Goal: Information Seeking & Learning: Learn about a topic

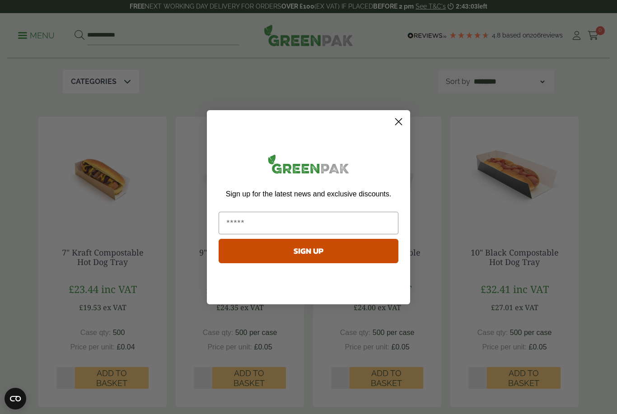
scroll to position [149, 0]
click at [404, 129] on circle "Close dialog" at bounding box center [398, 121] width 15 height 15
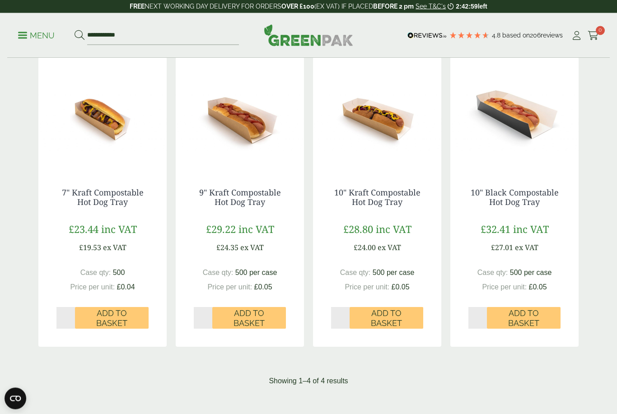
scroll to position [193, 0]
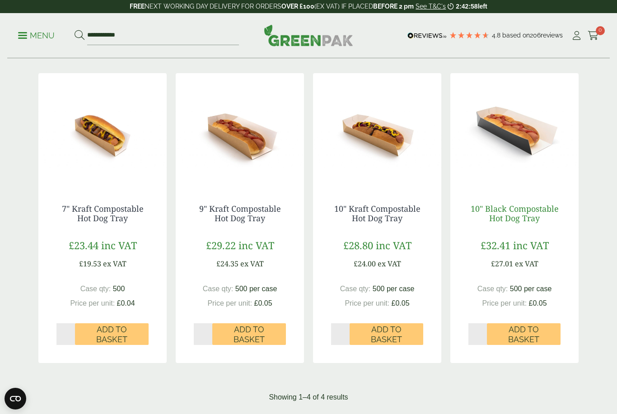
click at [516, 212] on link "10" Black Compostable Hot Dog Tray" at bounding box center [514, 213] width 88 height 21
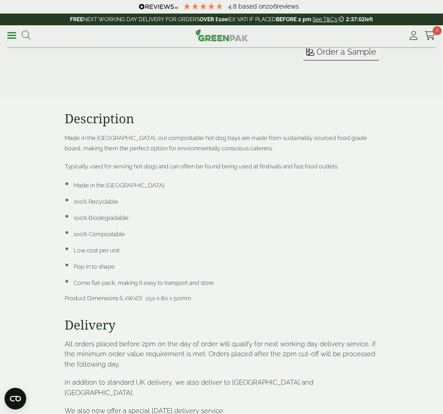
scroll to position [1074, 0]
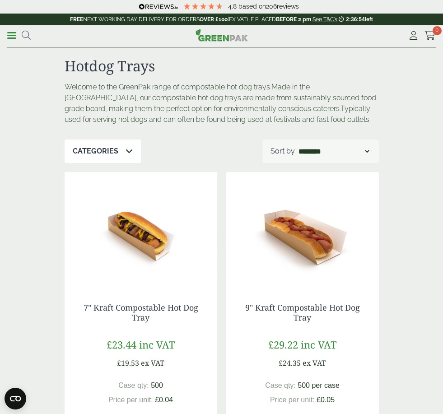
click at [13, 34] on link "Menu" at bounding box center [11, 34] width 9 height 9
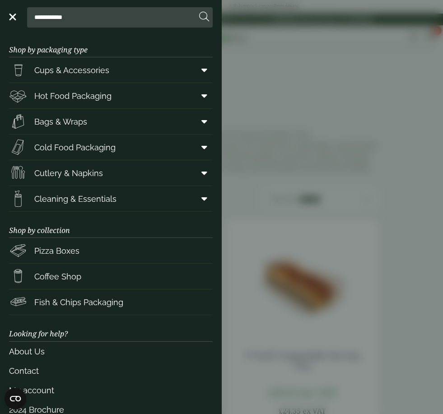
click at [158, 101] on link "Hot Food Packaging" at bounding box center [111, 95] width 204 height 25
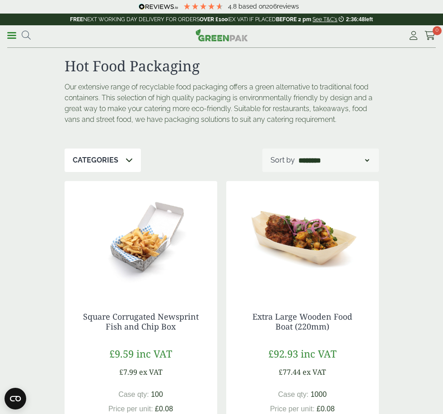
click at [13, 35] on span at bounding box center [11, 35] width 9 height 1
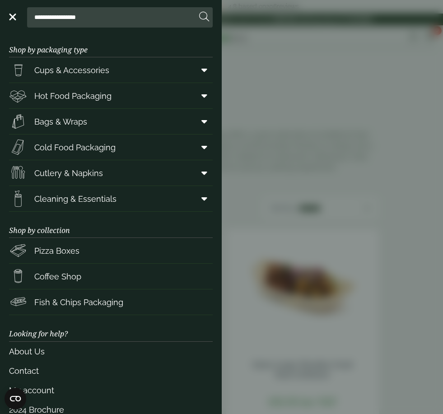
click at [14, 18] on link "Menu" at bounding box center [11, 16] width 9 height 9
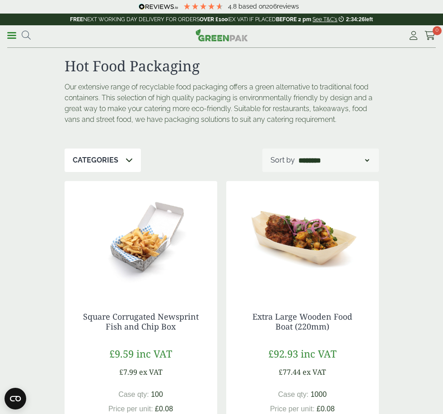
click at [11, 35] on span at bounding box center [11, 35] width 9 height 1
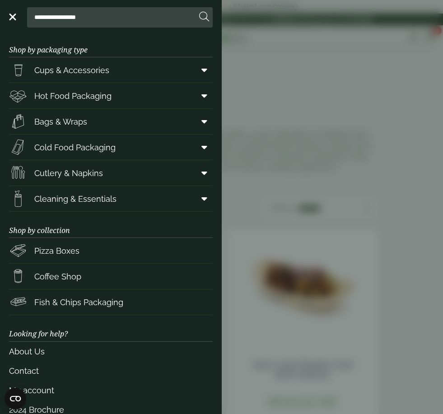
click at [109, 153] on span "Cold Food Packaging" at bounding box center [62, 147] width 107 height 18
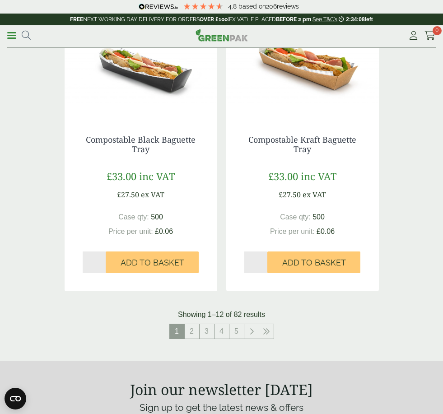
scroll to position [1640, 0]
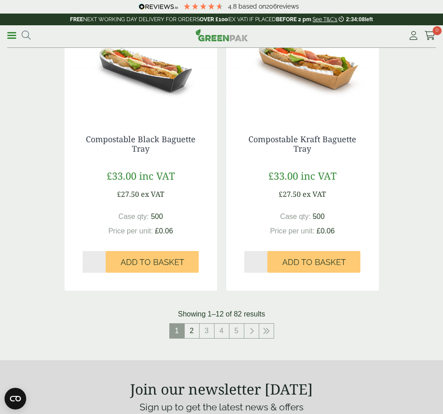
click at [194, 324] on link "2" at bounding box center [192, 331] width 14 height 14
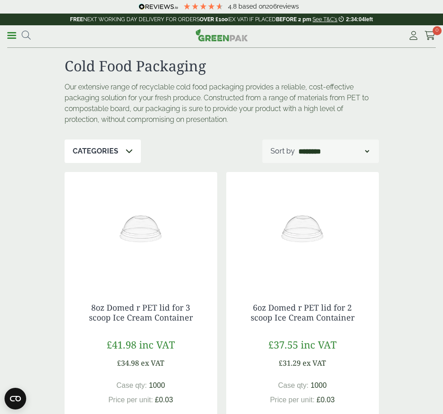
click at [126, 148] on icon at bounding box center [129, 150] width 7 height 7
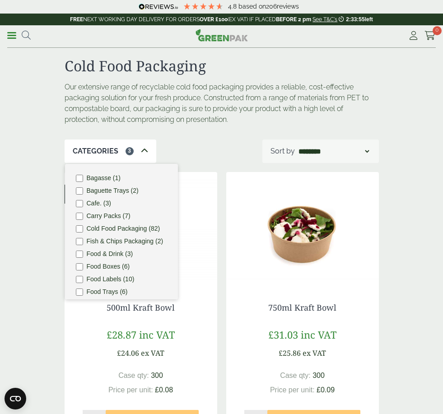
click at [138, 152] on div "Categories 3" at bounding box center [111, 150] width 92 height 23
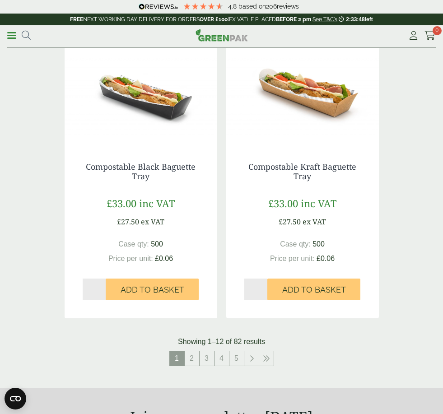
scroll to position [1625, 0]
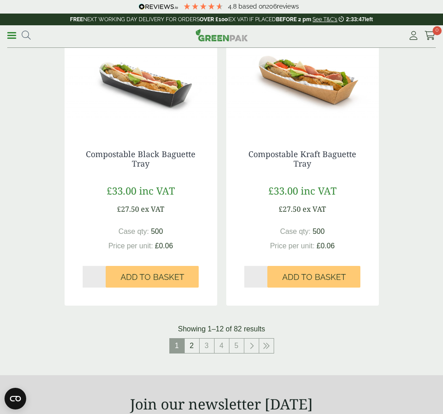
click at [197, 339] on link "2" at bounding box center [192, 346] width 14 height 14
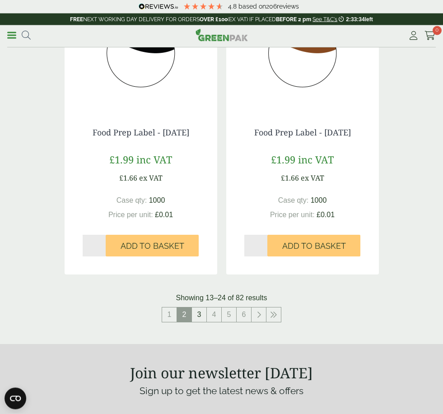
scroll to position [1656, 0]
click at [199, 311] on link "3" at bounding box center [199, 314] width 14 height 14
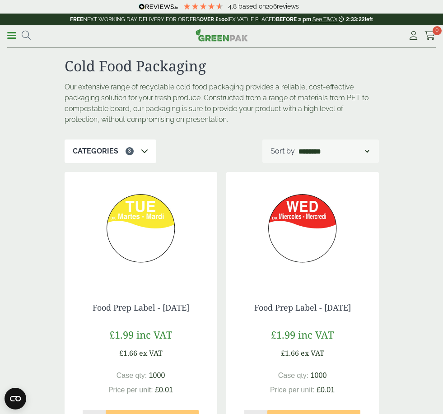
click at [115, 148] on p "Categories" at bounding box center [96, 151] width 46 height 11
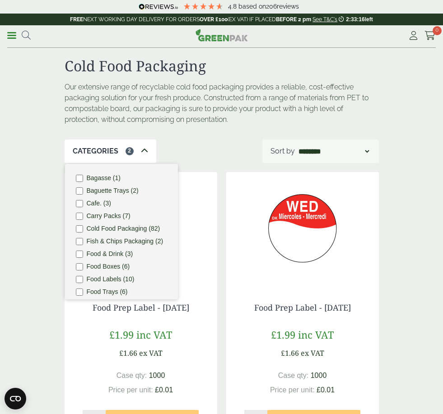
click at [228, 151] on div "Categories 2 Bagasse (1) Baguette Trays (2) Cafe. (3) Carry Packs (7) Cold Food…" at bounding box center [222, 150] width 314 height 23
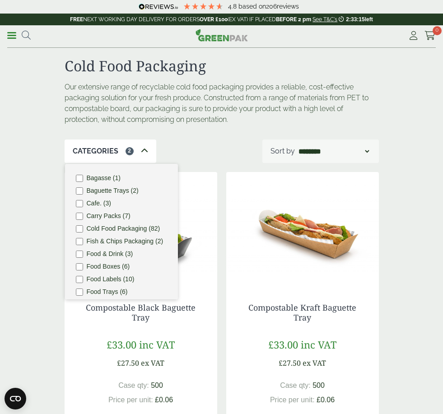
click at [147, 150] on div "Categories 2" at bounding box center [111, 150] width 92 height 23
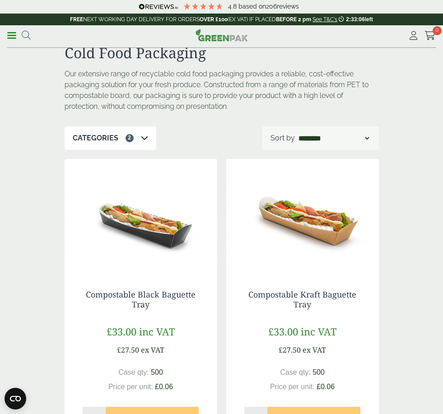
scroll to position [13, 0]
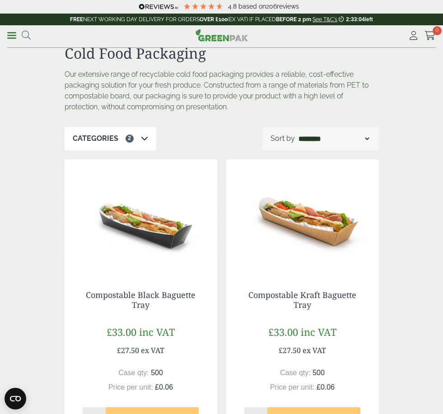
click at [141, 141] on icon at bounding box center [144, 138] width 7 height 7
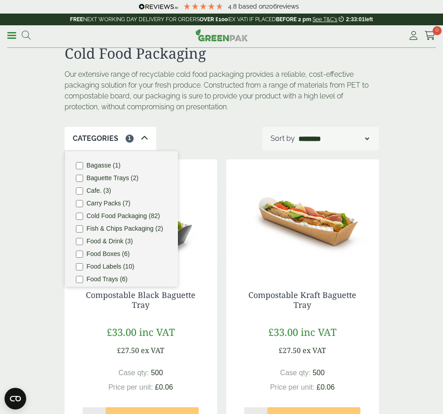
click at [84, 280] on li "Food Trays (6)" at bounding box center [121, 279] width 91 height 7
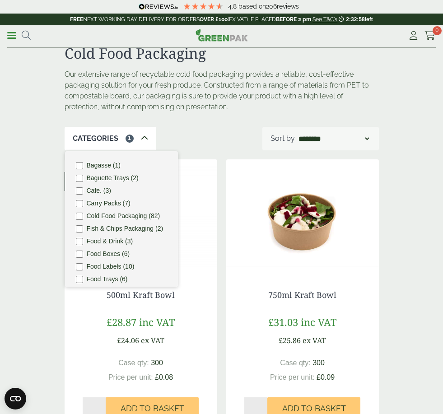
click at [233, 160] on img at bounding box center [302, 215] width 153 height 113
click at [355, 133] on select "**********" at bounding box center [334, 138] width 74 height 11
click at [368, 133] on select "**********" at bounding box center [334, 138] width 74 height 11
click at [82, 219] on li "Cold Food Packaging (82)" at bounding box center [121, 216] width 91 height 7
click at [204, 120] on div "Our extensive range of recyclable cold food packaging provides a reliable, cost…" at bounding box center [221, 98] width 325 height 58
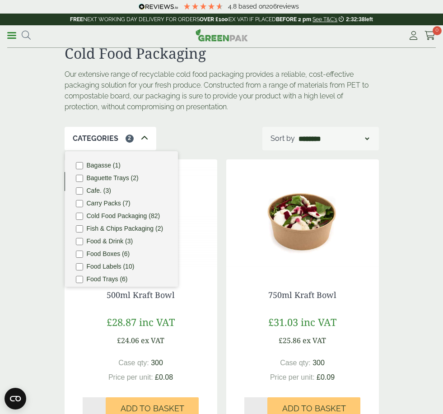
click at [145, 142] on icon at bounding box center [144, 138] width 7 height 7
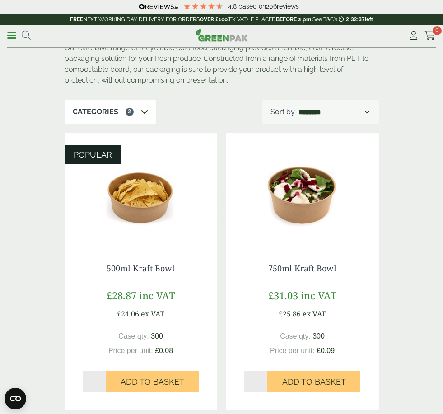
scroll to position [42, 0]
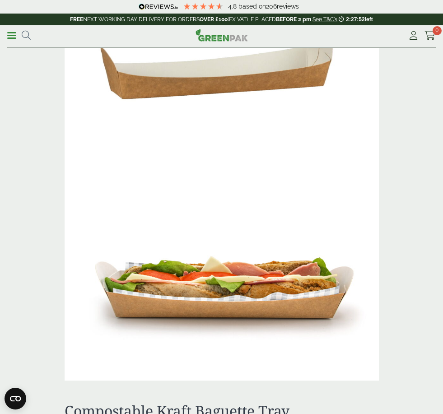
scroll to position [322, 0]
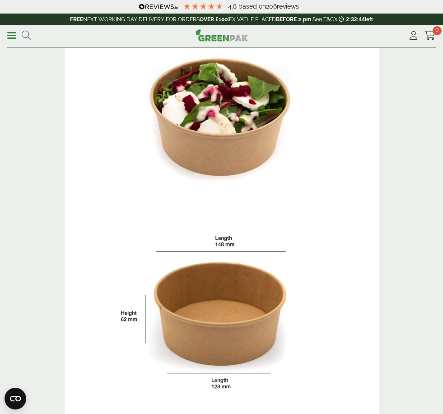
scroll to position [76, 0]
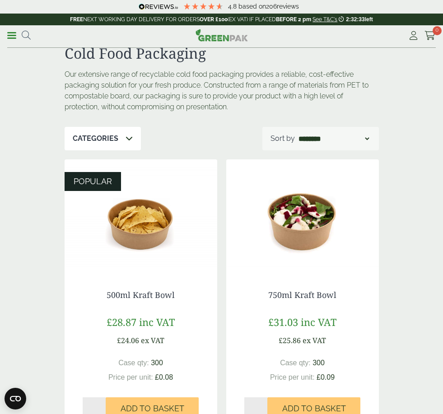
click at [133, 139] on div "Categories" at bounding box center [103, 138] width 76 height 23
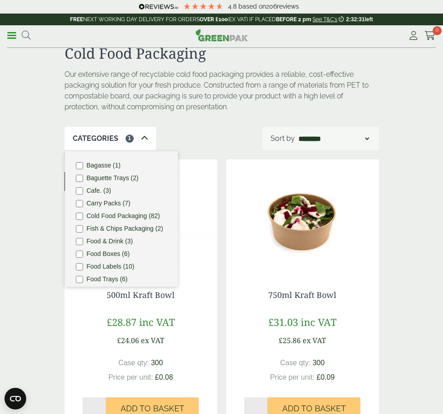
click at [141, 137] on icon at bounding box center [144, 138] width 7 height 7
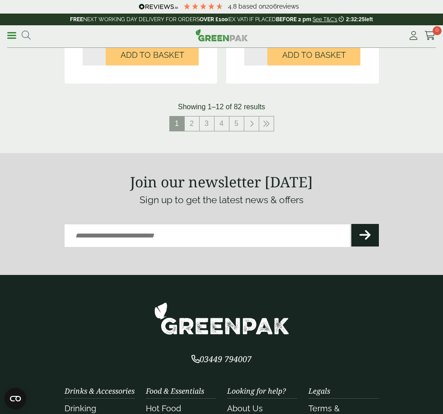
scroll to position [1848, 0]
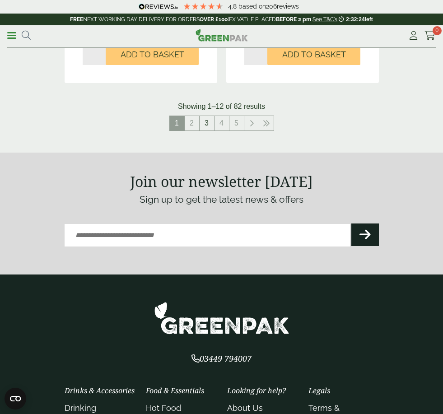
click at [210, 116] on link "3" at bounding box center [207, 123] width 14 height 14
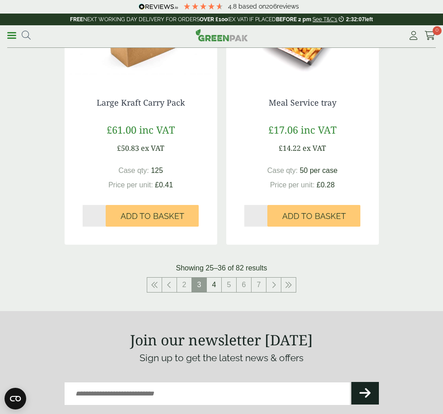
click at [214, 283] on link "4" at bounding box center [214, 285] width 14 height 14
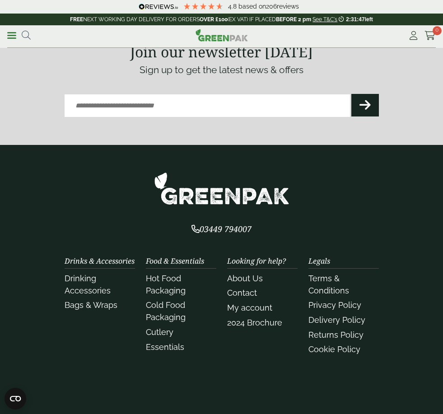
scroll to position [2018, 0]
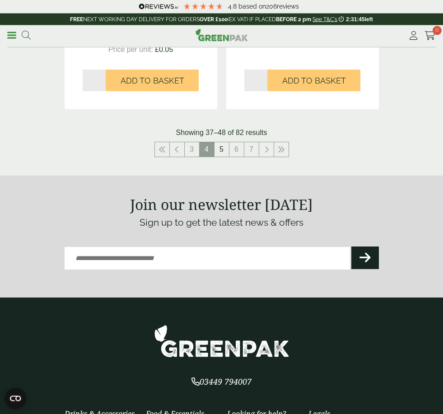
click at [224, 144] on link "5" at bounding box center [221, 150] width 14 height 14
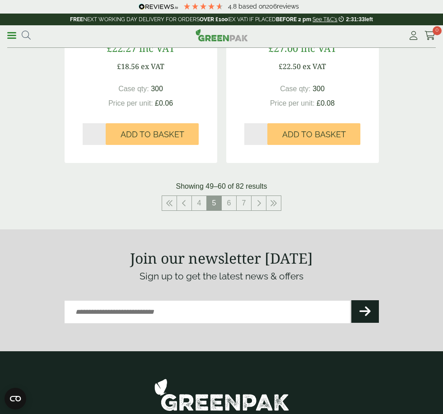
scroll to position [1743, 0]
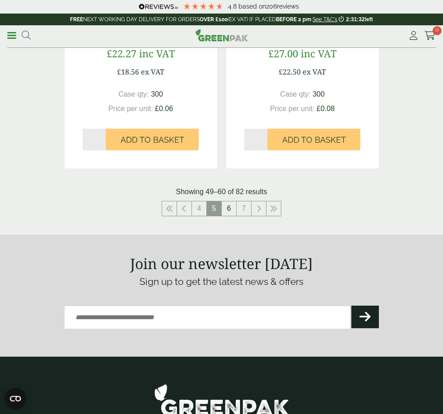
click at [230, 203] on link "6" at bounding box center [229, 208] width 14 height 14
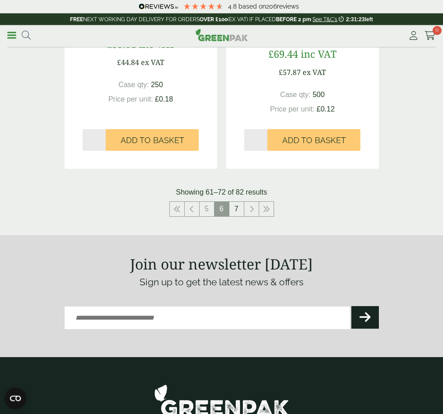
click at [234, 204] on link "7" at bounding box center [236, 209] width 14 height 14
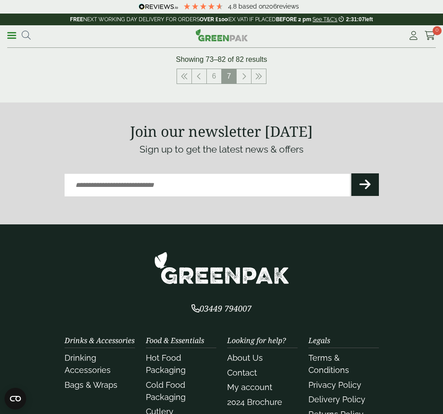
scroll to position [1580, 0]
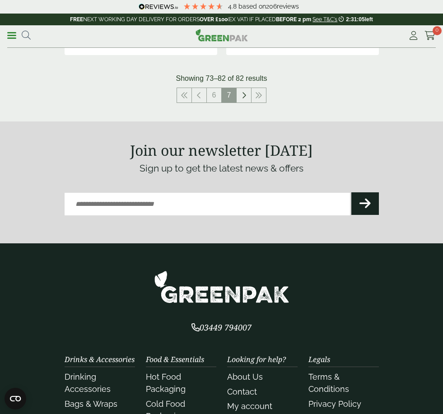
click at [242, 92] on icon at bounding box center [244, 95] width 5 height 7
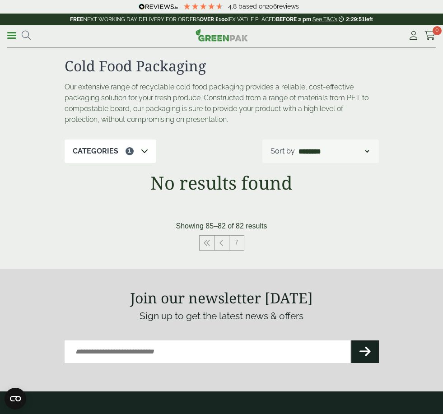
scroll to position [48, 0]
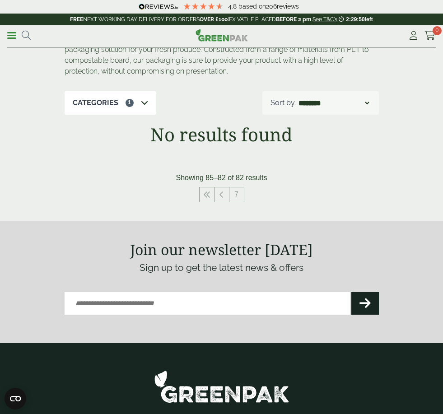
click at [107, 103] on p "Categories" at bounding box center [96, 103] width 46 height 11
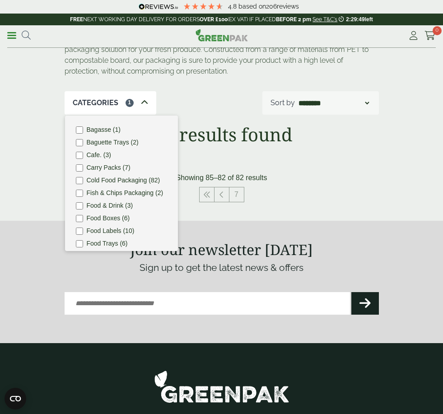
click at [81, 146] on ul "Bagasse (1) Baguette Trays (2) Cafe. (3) Carry Packs (7) Cold Food Packaging (8…" at bounding box center [121, 183] width 113 height 135
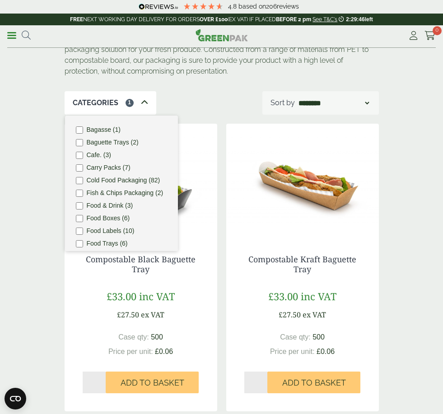
click at [404, 203] on div "Cold Food Packaging Our extensive range of recyclable cold food packaging provi…" at bounding box center [221, 226] width 443 height 457
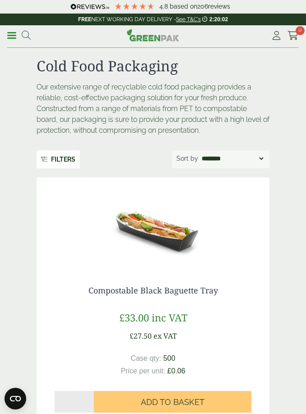
click at [9, 35] on span at bounding box center [11, 35] width 9 height 1
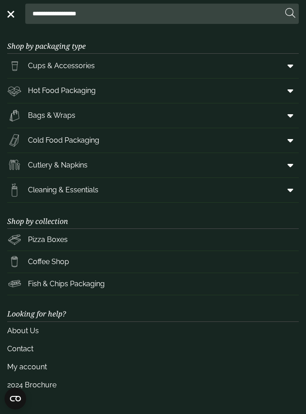
click at [288, 65] on icon at bounding box center [291, 65] width 6 height 9
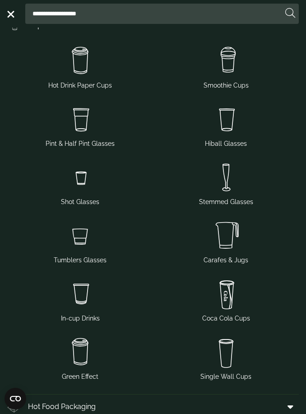
scroll to position [53, 0]
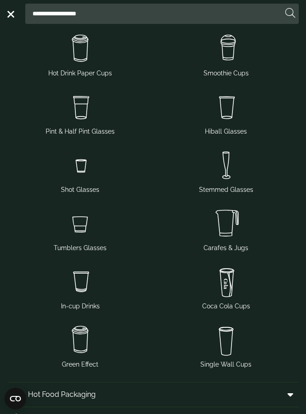
click at [82, 282] on img at bounding box center [80, 282] width 139 height 36
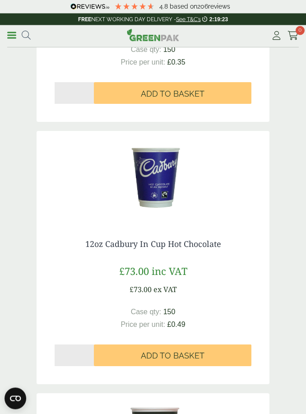
scroll to position [1346, 0]
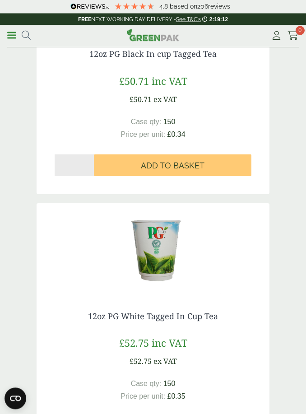
click at [13, 35] on span at bounding box center [11, 35] width 9 height 1
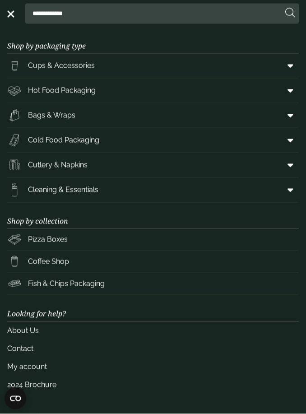
scroll to position [1012, 0]
click at [137, 65] on link "Cups & Accessories" at bounding box center [153, 66] width 292 height 24
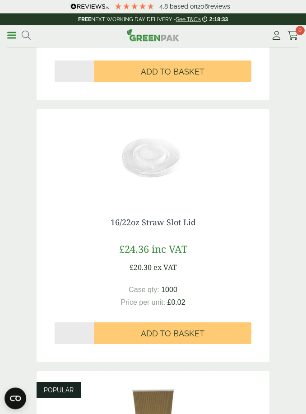
scroll to position [496, 0]
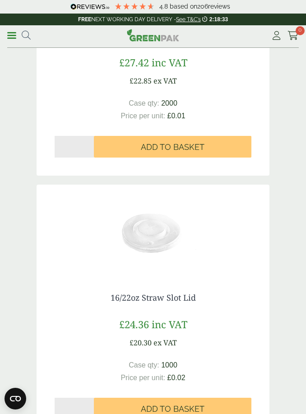
click at [11, 41] on ul "**********" at bounding box center [18, 35] width 23 height 13
click at [11, 35] on span at bounding box center [11, 35] width 9 height 1
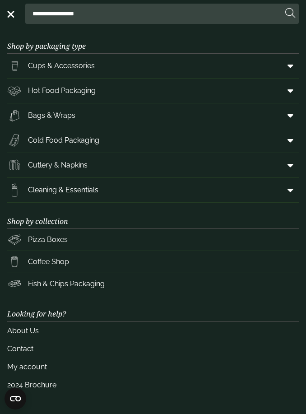
click at [144, 142] on link "Cold Food Packaging" at bounding box center [153, 140] width 292 height 24
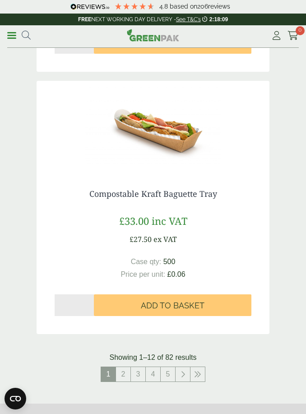
scroll to position [2981, 0]
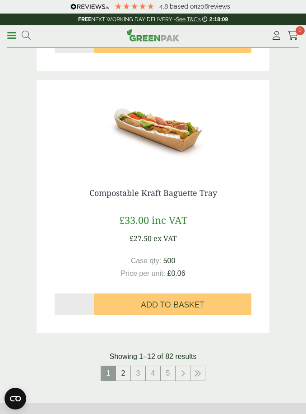
click at [126, 375] on link "2" at bounding box center [123, 373] width 14 height 14
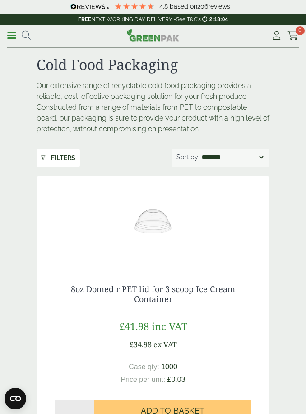
scroll to position [0, 0]
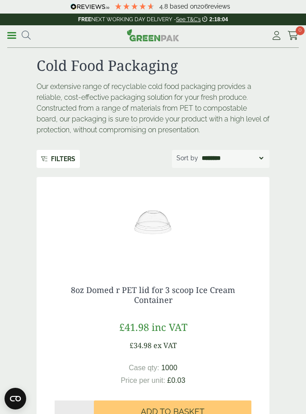
click at [10, 33] on link "Menu" at bounding box center [11, 34] width 9 height 9
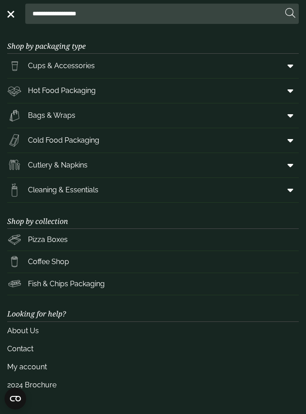
scroll to position [0, 0]
click at [169, 91] on link "Hot Food Packaging" at bounding box center [153, 91] width 292 height 24
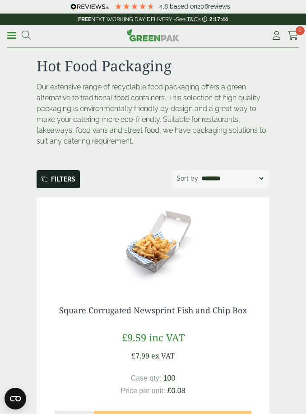
click at [65, 183] on span "More…" at bounding box center [63, 179] width 24 height 7
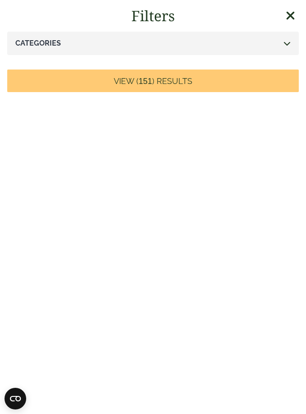
click at [204, 49] on div "Categories" at bounding box center [153, 43] width 292 height 23
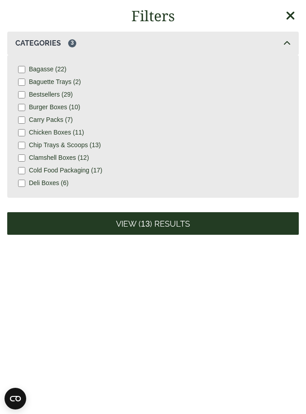
click at [69, 228] on link "View ( 13 ) Results" at bounding box center [153, 223] width 292 height 23
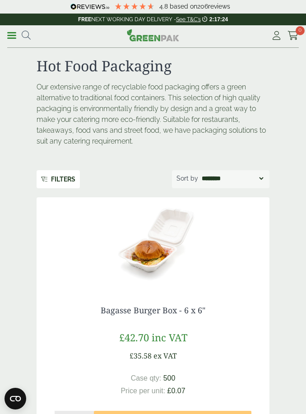
click at [59, 185] on link "More…" at bounding box center [58, 179] width 43 height 18
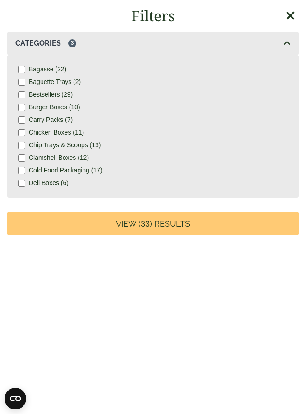
click at [101, 220] on link "View ( 33 ) Results" at bounding box center [153, 223] width 292 height 23
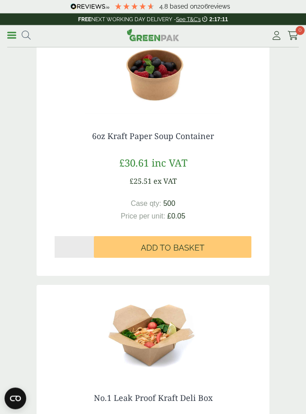
scroll to position [2534, 0]
click at [162, 136] on link "6oz Kraft Paper Soup Container" at bounding box center [153, 135] width 122 height 11
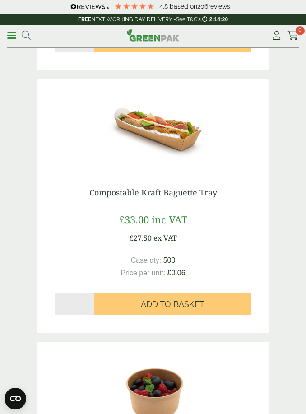
scroll to position [2213, 0]
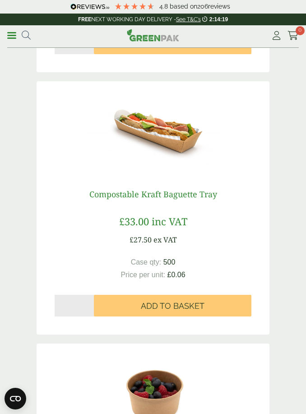
click at [181, 195] on link "Compostable Kraft Baguette Tray" at bounding box center [153, 194] width 128 height 11
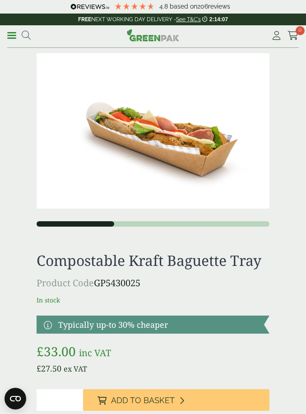
click at [14, 35] on span at bounding box center [11, 35] width 9 height 1
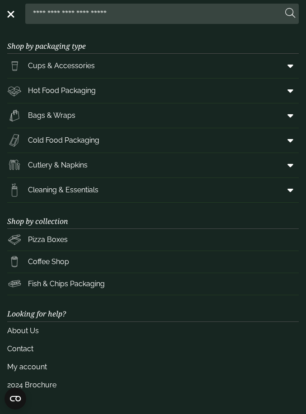
click at [207, 142] on link "Cold Food Packaging" at bounding box center [153, 140] width 292 height 24
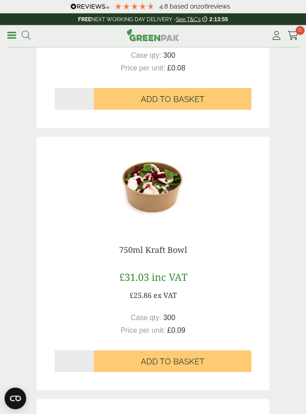
scroll to position [303, 0]
click at [143, 252] on link "750ml Kraft Bowl" at bounding box center [153, 249] width 68 height 11
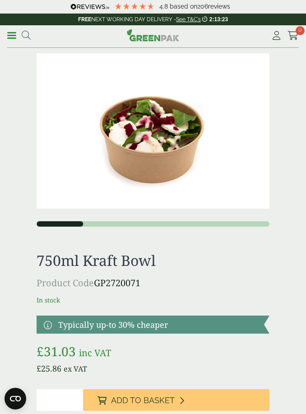
click at [10, 38] on link "Menu" at bounding box center [11, 34] width 9 height 9
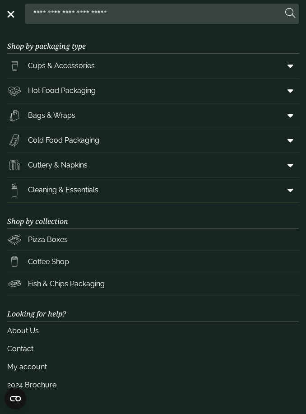
click at [109, 165] on link "Cutlery & Napkins" at bounding box center [153, 165] width 292 height 24
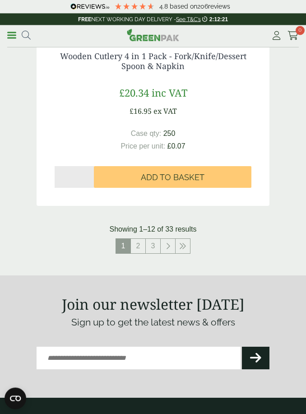
scroll to position [3106, 0]
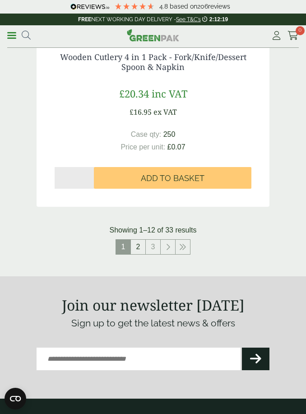
click at [139, 246] on link "2" at bounding box center [138, 247] width 14 height 14
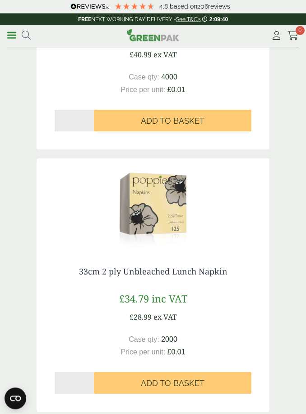
scroll to position [1329, 0]
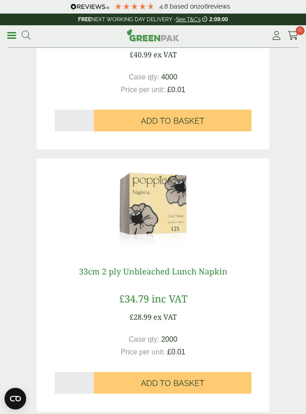
click at [158, 269] on link "33cm 2 ply Unbleached Lunch Napkin" at bounding box center [153, 271] width 149 height 11
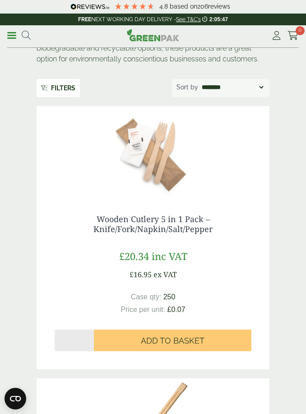
scroll to position [0, 0]
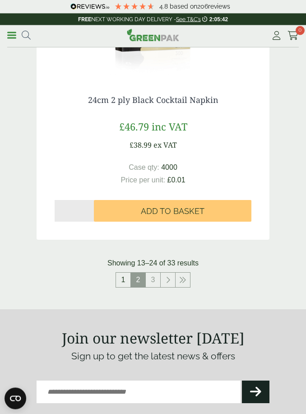
click at [123, 282] on link "1" at bounding box center [123, 280] width 14 height 14
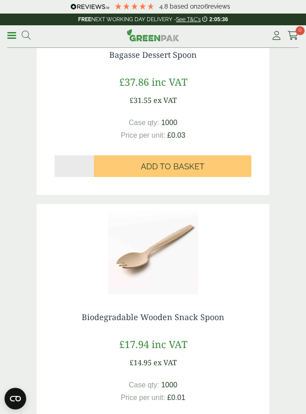
scroll to position [1562, 0]
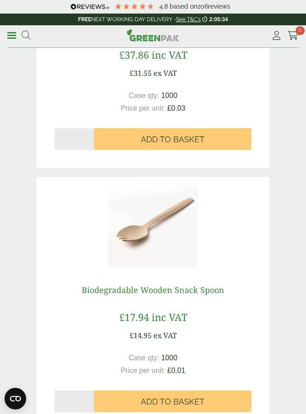
click at [208, 291] on link "Biodegradable Wooden Snack Spoon" at bounding box center [153, 289] width 143 height 11
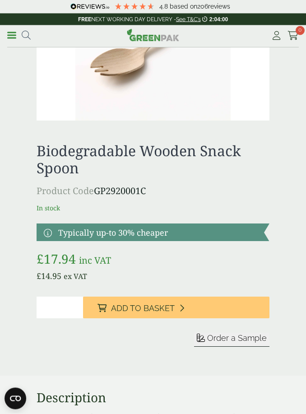
scroll to position [44, 0]
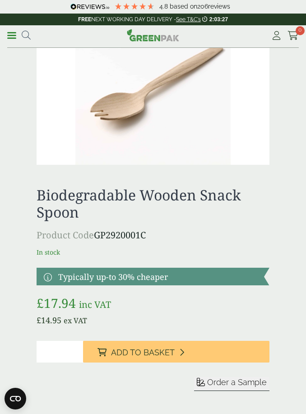
drag, startPoint x: 30, startPoint y: 37, endPoint x: 0, endPoint y: -44, distance: 86.9
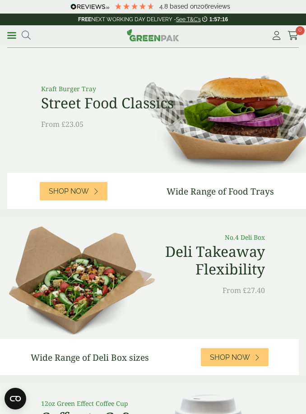
click at [16, 31] on link "Menu" at bounding box center [11, 34] width 9 height 9
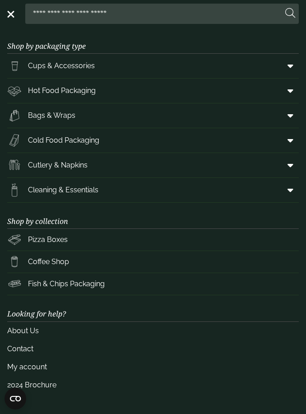
click at [107, 193] on link "Cleaning & Essentials" at bounding box center [153, 190] width 292 height 24
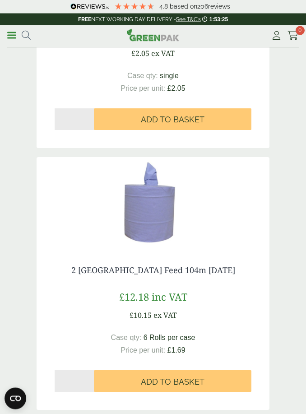
scroll to position [1037, 0]
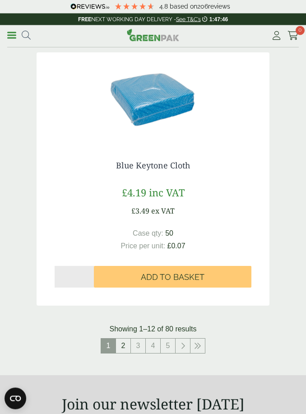
click at [122, 343] on link "2" at bounding box center [123, 346] width 14 height 14
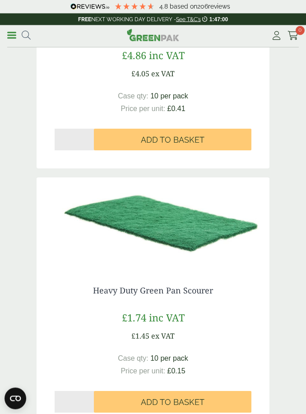
scroll to position [2851, 0]
click at [158, 288] on link "Heavy Duty Green Pan Scourer" at bounding box center [153, 290] width 120 height 11
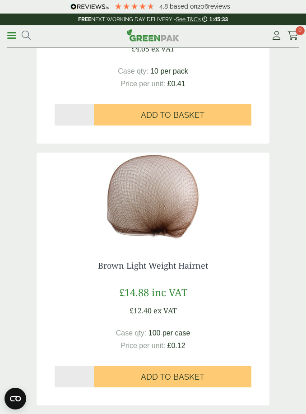
scroll to position [521, 0]
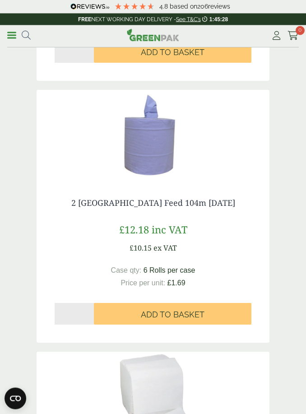
scroll to position [1094, 0]
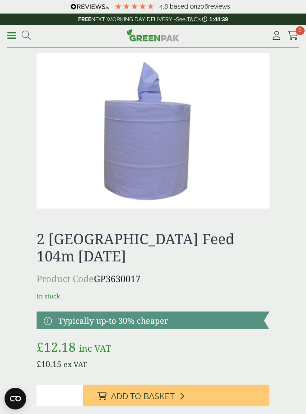
click at [10, 33] on link "Menu" at bounding box center [11, 34] width 9 height 9
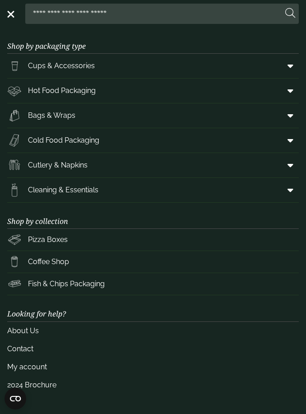
click at [71, 263] on link "Coffee Shop" at bounding box center [153, 262] width 292 height 22
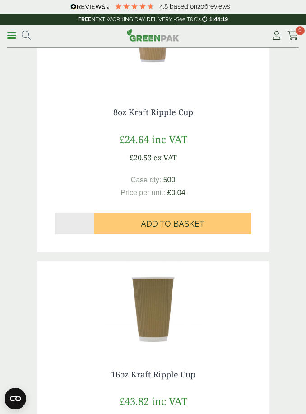
scroll to position [304, 0]
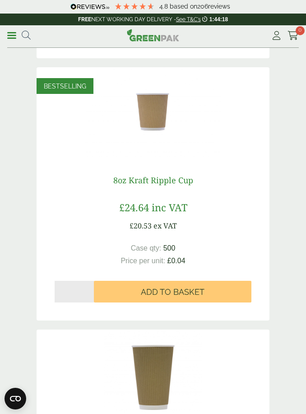
click at [144, 178] on link "8oz Kraft Ripple Cup" at bounding box center [153, 180] width 80 height 11
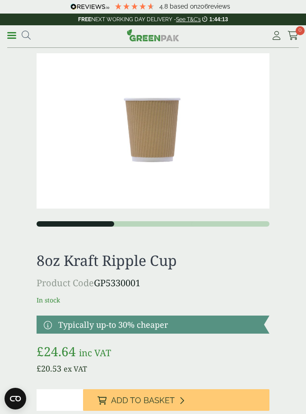
click at [175, 220] on div "1 2 3" at bounding box center [153, 141] width 233 height 177
click at [173, 224] on button "2" at bounding box center [153, 223] width 78 height 5
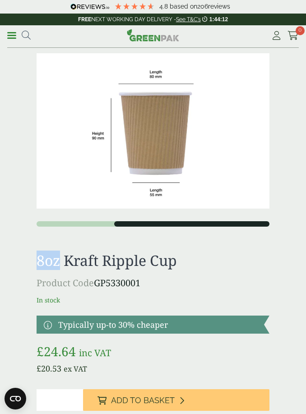
click at [219, 226] on button "3" at bounding box center [231, 223] width 78 height 5
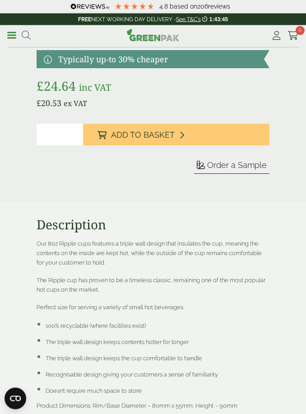
scroll to position [265, 0]
drag, startPoint x: 108, startPoint y: 4, endPoint x: 0, endPoint y: -266, distance: 291.1
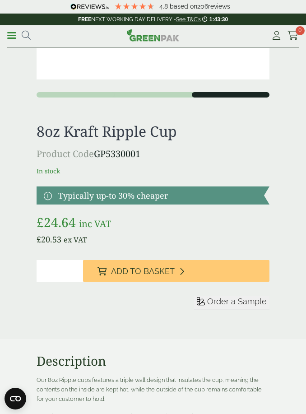
scroll to position [57, 0]
